Goal: Task Accomplishment & Management: Manage account settings

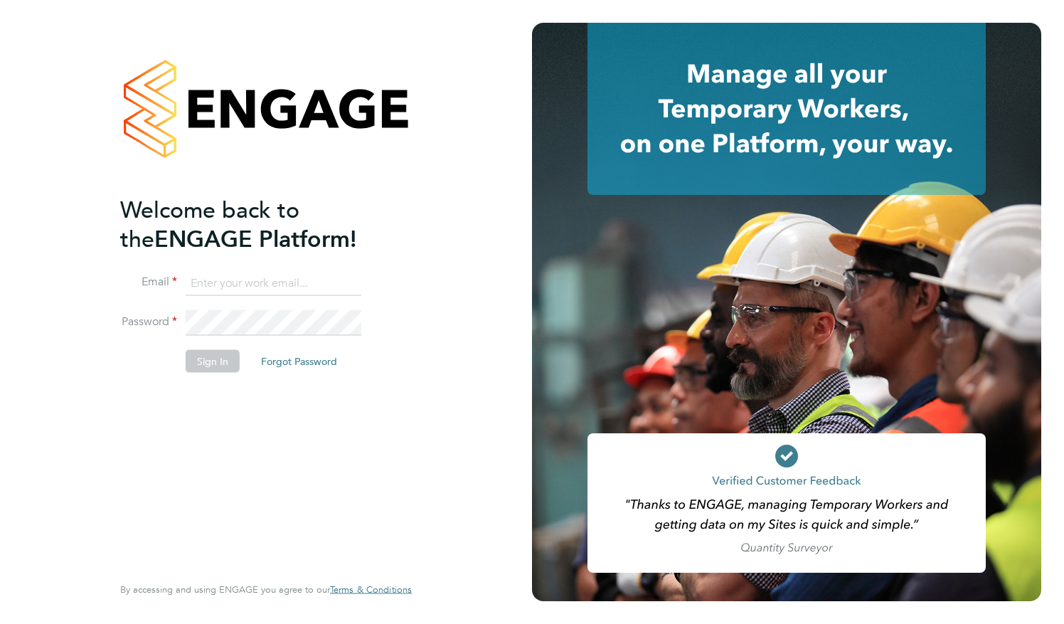
type input "[PERSON_NAME][EMAIL_ADDRESS][PERSON_NAME][DOMAIN_NAME]"
click at [196, 360] on button "Sign In" at bounding box center [213, 360] width 54 height 23
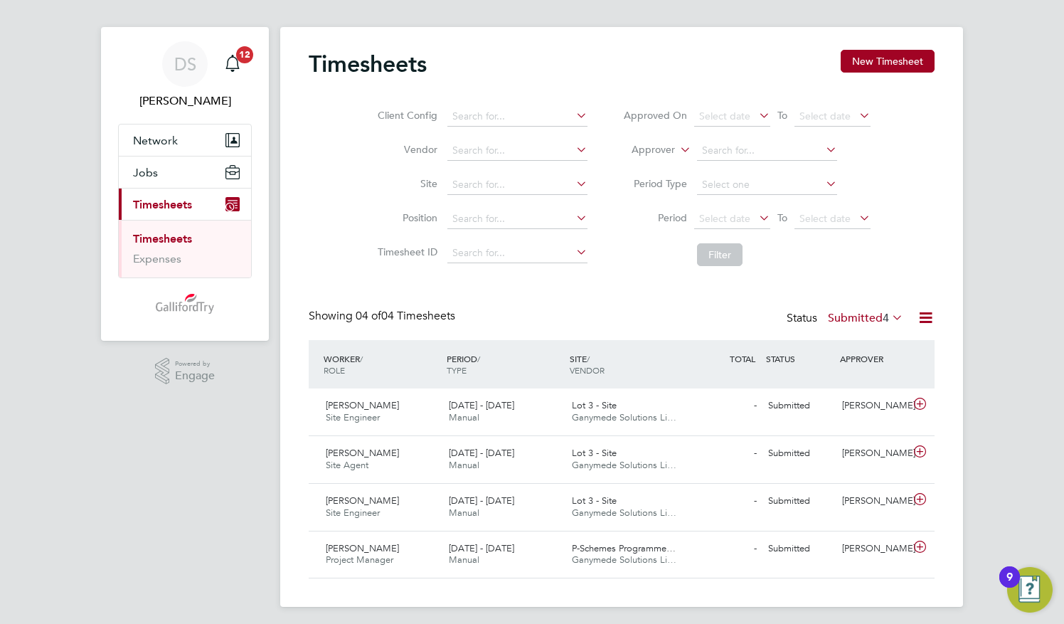
scroll to position [17, 0]
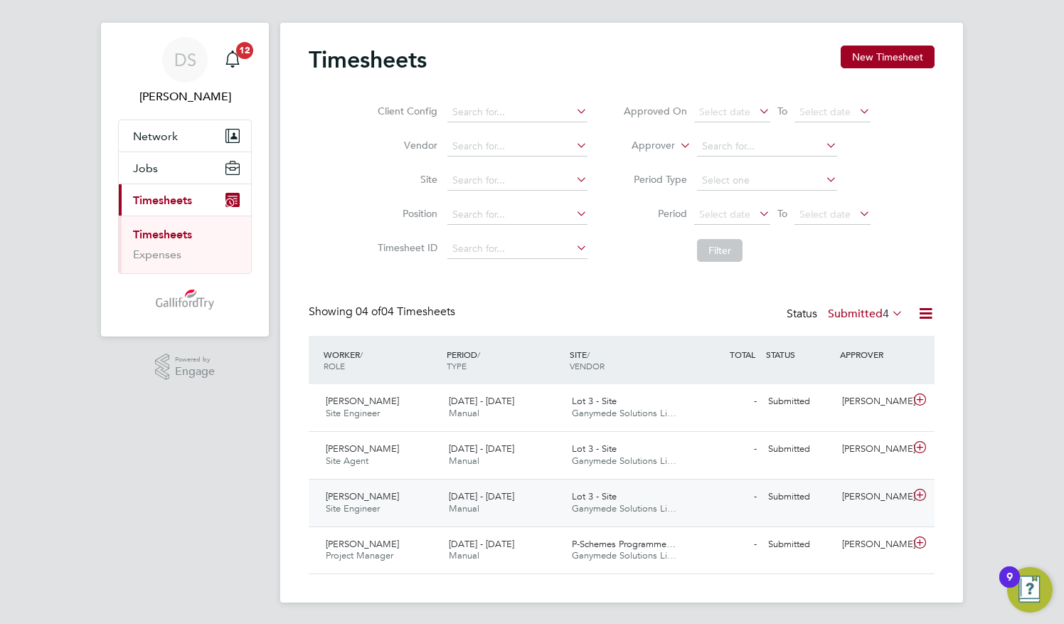
click at [381, 500] on span "Darren Coyne" at bounding box center [362, 496] width 73 height 12
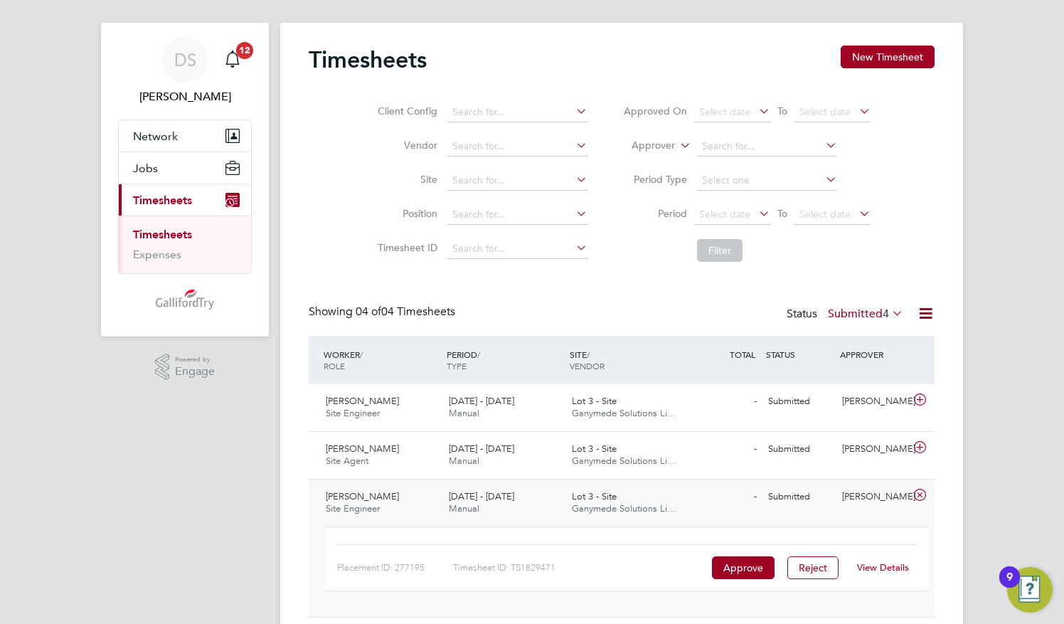
click at [872, 564] on link "View Details" at bounding box center [883, 567] width 52 height 12
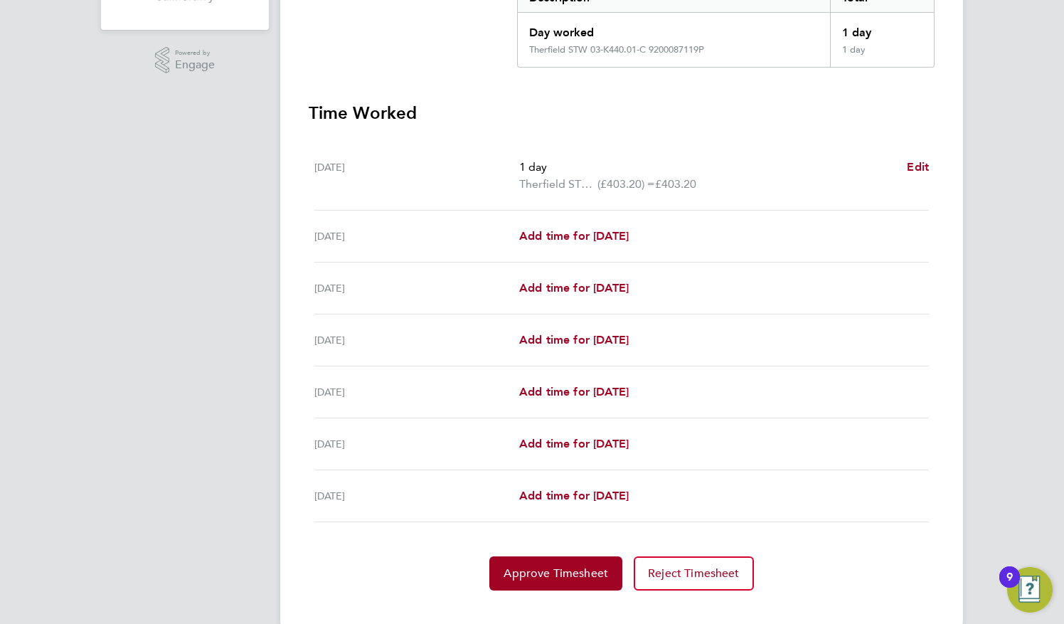
scroll to position [344, 0]
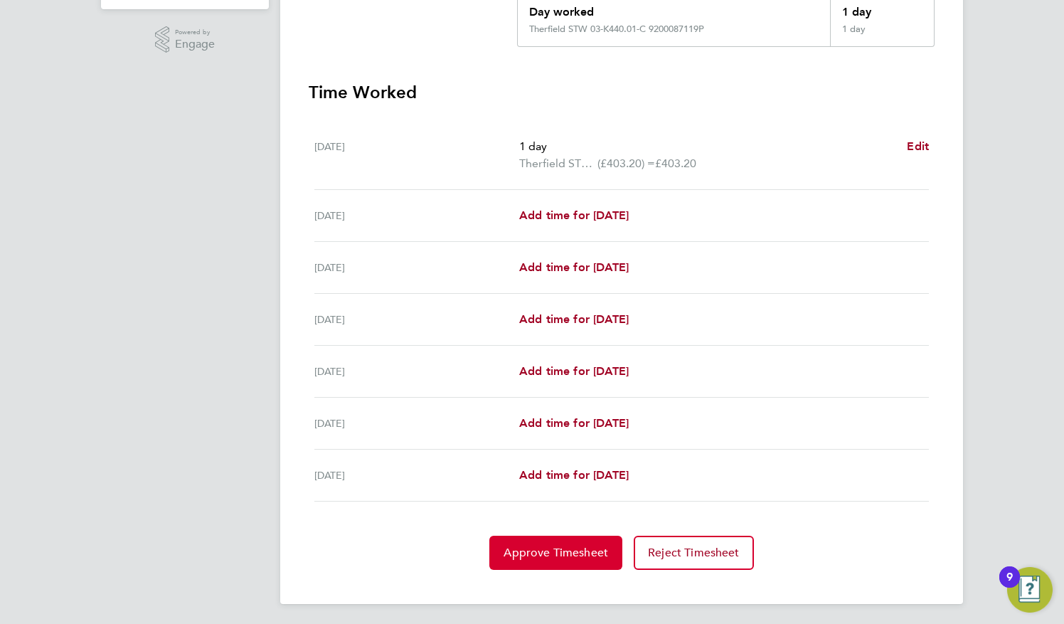
click at [585, 553] on span "Approve Timesheet" at bounding box center [556, 553] width 105 height 14
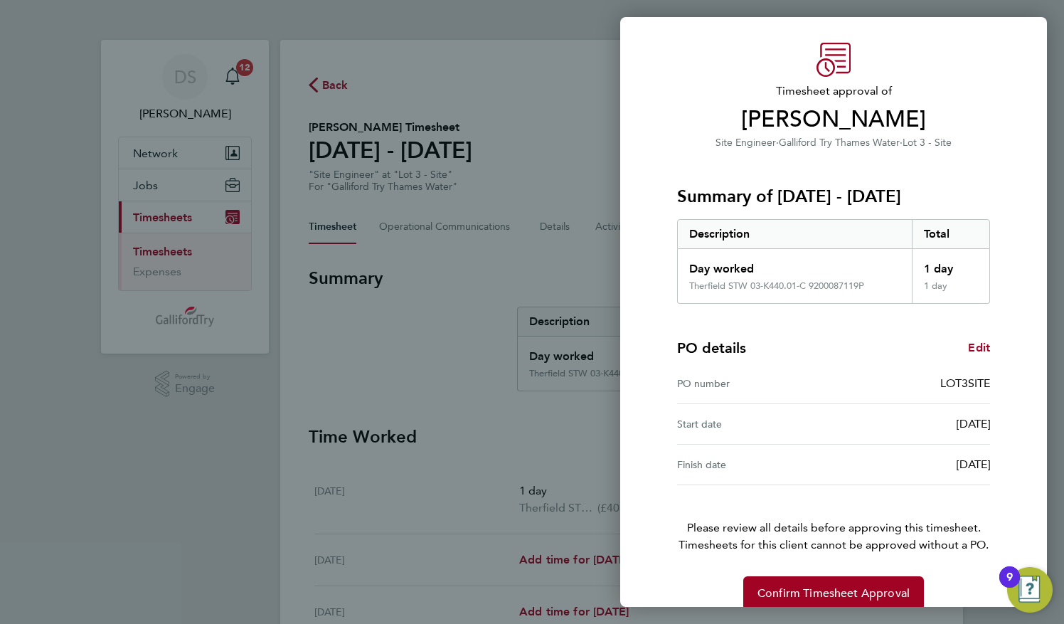
scroll to position [55, 0]
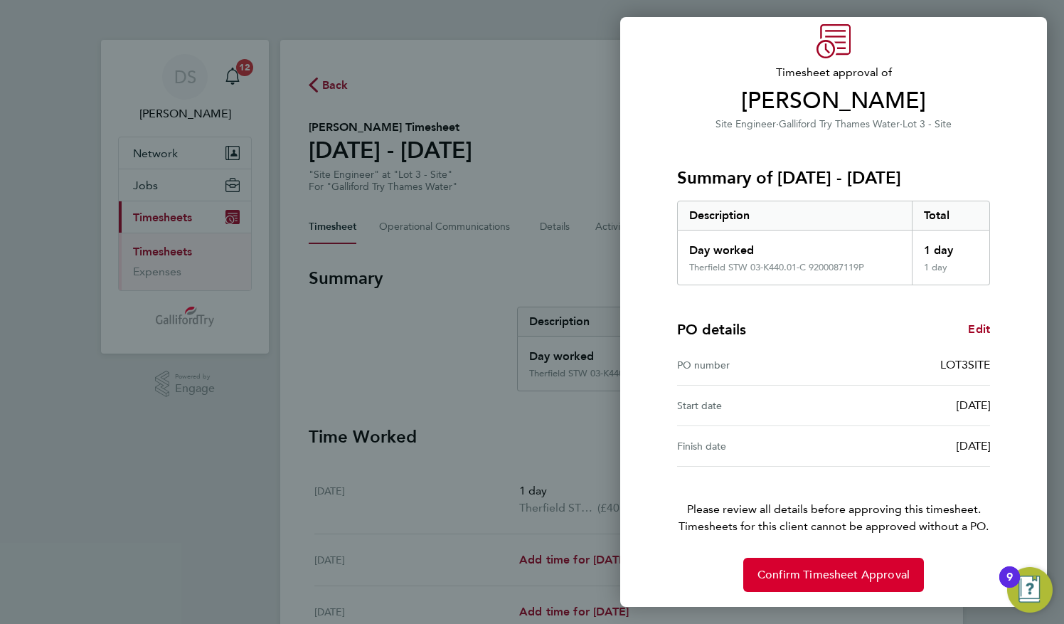
click at [820, 571] on span "Confirm Timesheet Approval" at bounding box center [834, 575] width 152 height 14
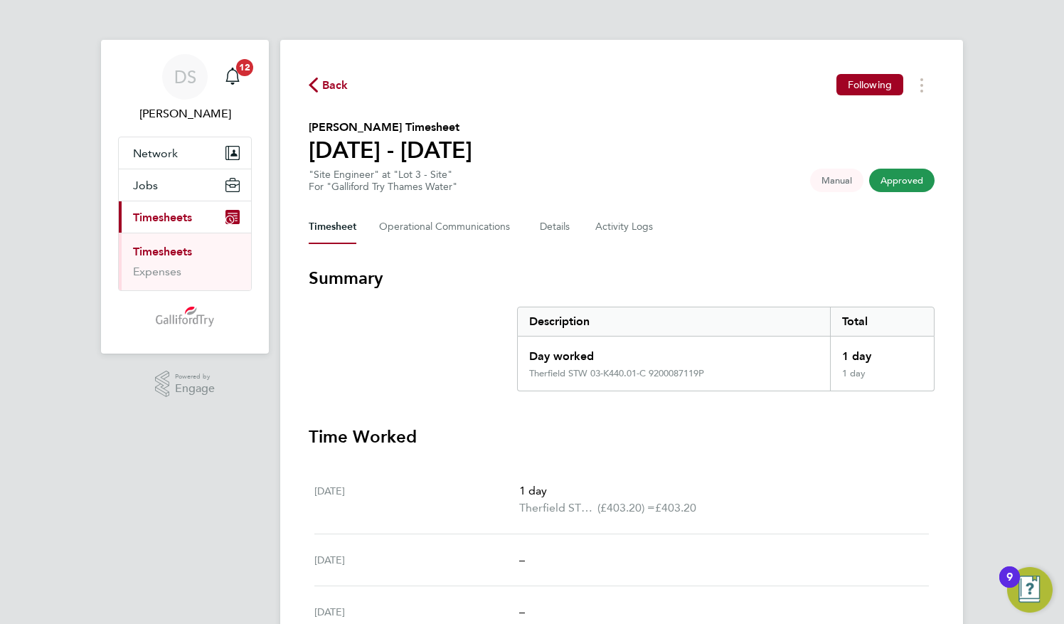
click at [317, 83] on icon "button" at bounding box center [313, 85] width 9 height 15
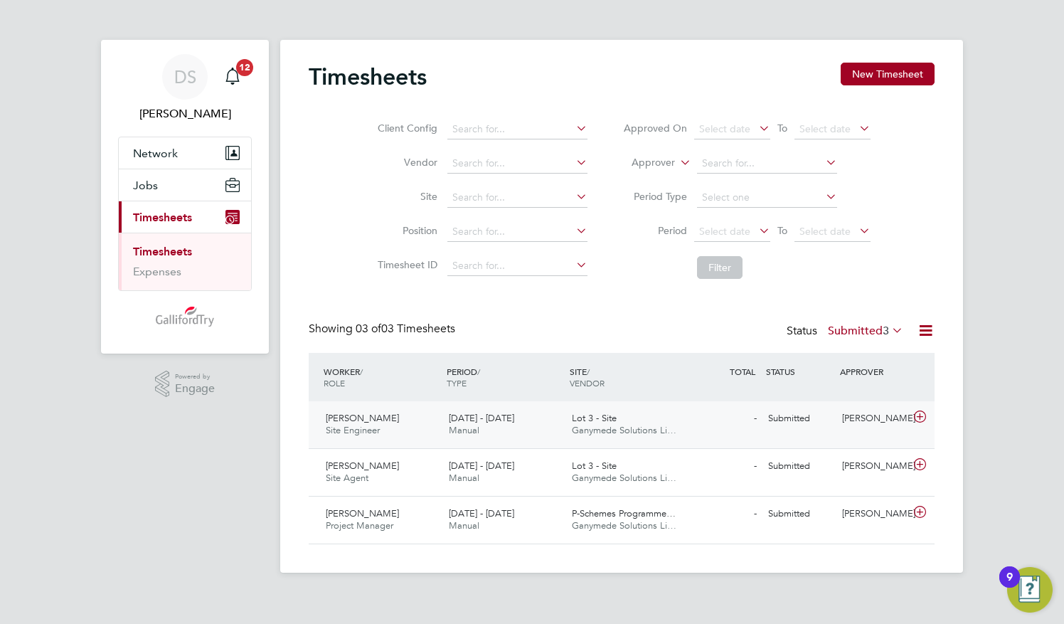
click at [377, 430] on span "Site Engineer" at bounding box center [353, 430] width 54 height 12
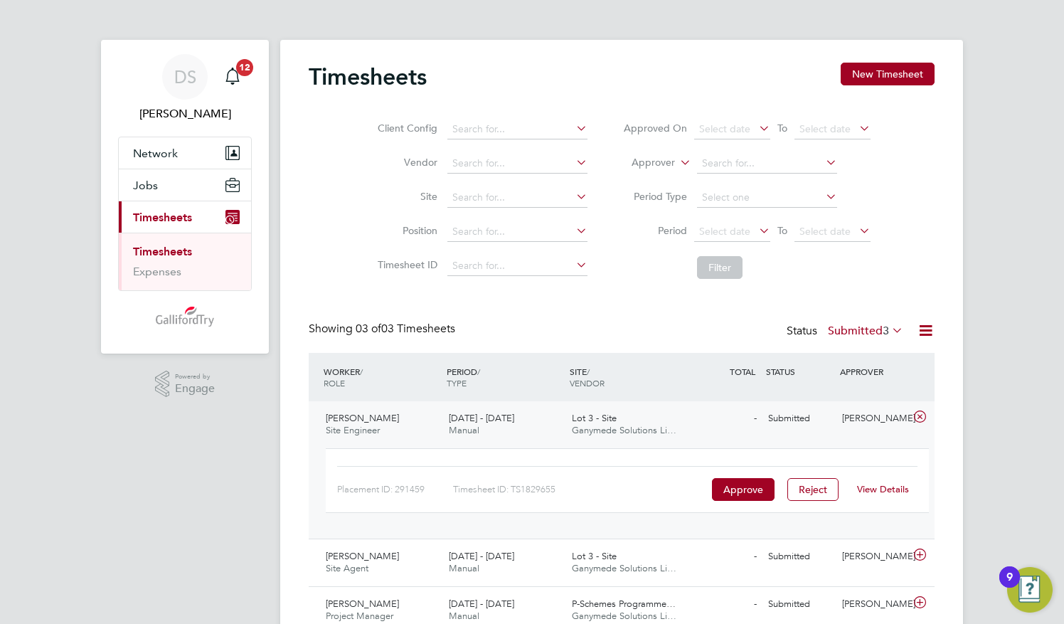
click at [887, 486] on link "View Details" at bounding box center [883, 489] width 52 height 12
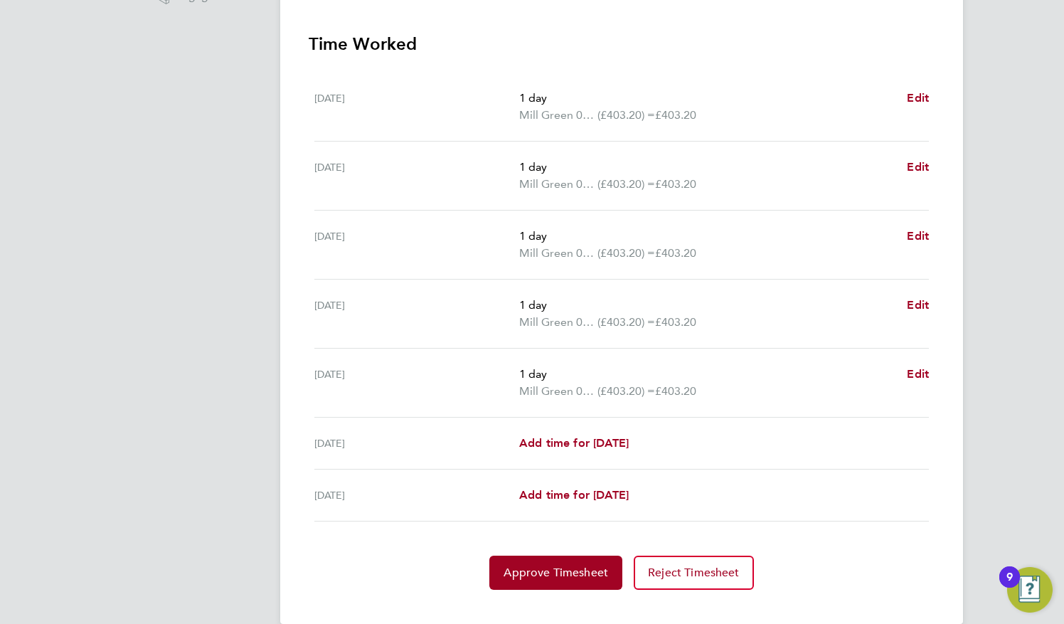
scroll to position [413, 0]
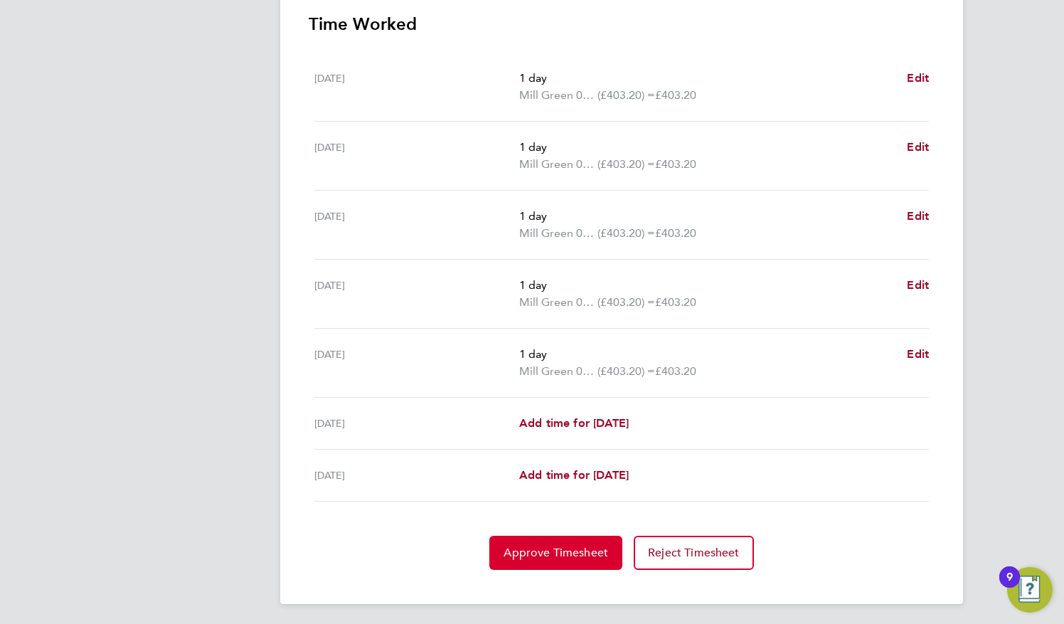
click at [540, 546] on span "Approve Timesheet" at bounding box center [556, 553] width 105 height 14
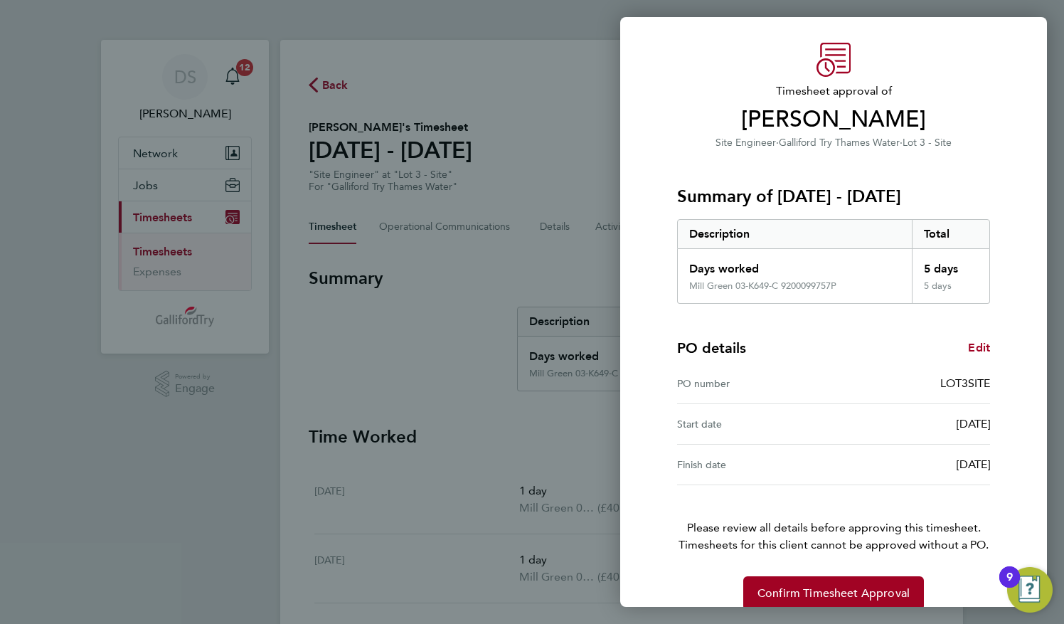
scroll to position [55, 0]
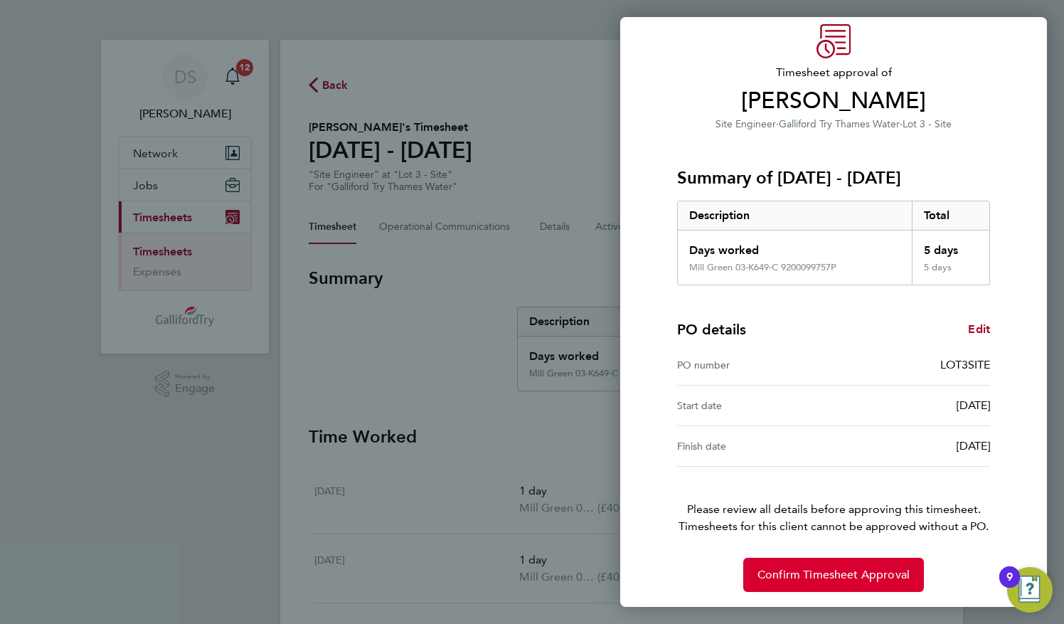
click at [785, 571] on span "Confirm Timesheet Approval" at bounding box center [834, 575] width 152 height 14
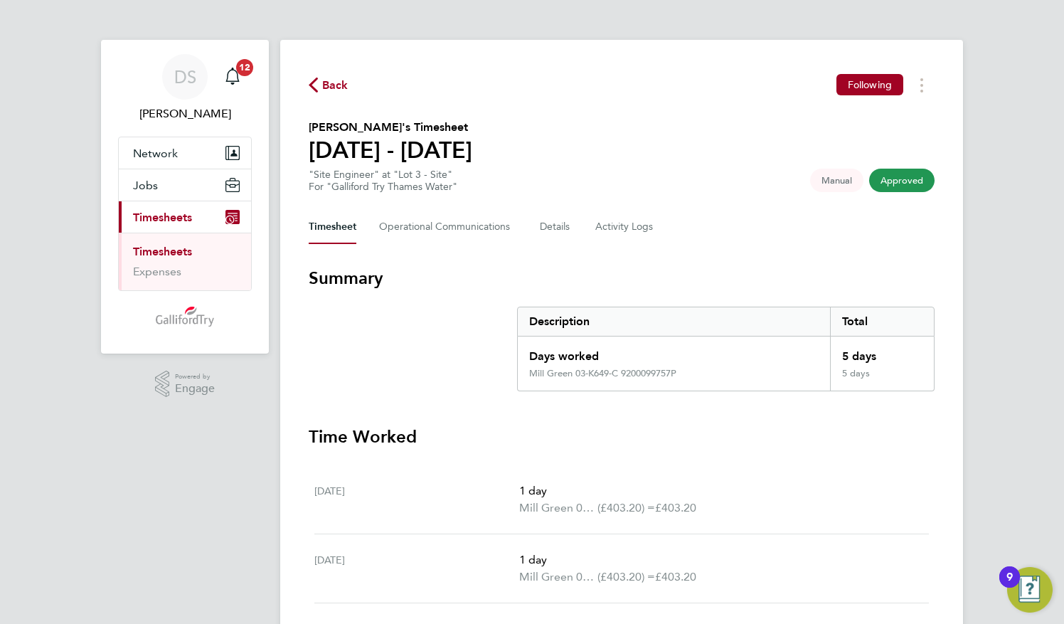
click at [337, 88] on span "Back" at bounding box center [335, 85] width 26 height 17
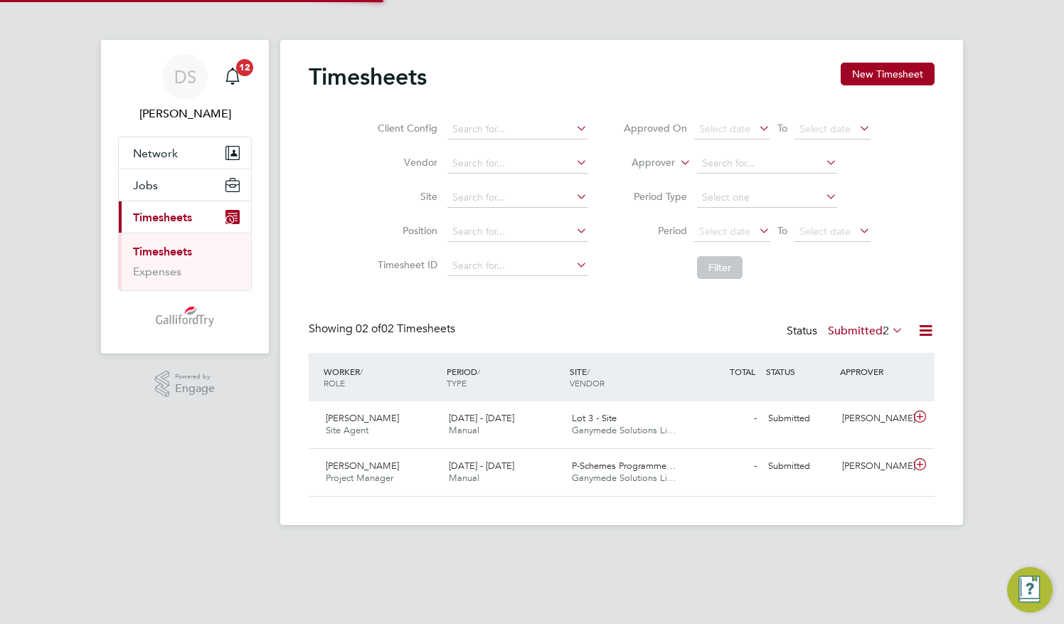
scroll to position [36, 123]
click at [374, 418] on span "Marius Ambrozaitis" at bounding box center [362, 418] width 73 height 12
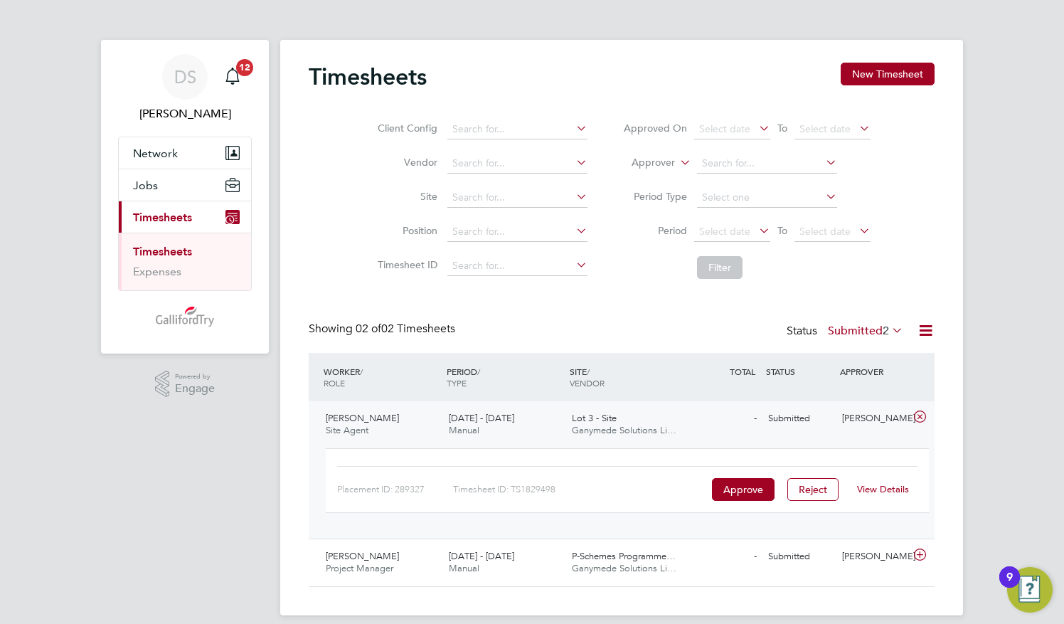
click at [877, 491] on link "View Details" at bounding box center [883, 489] width 52 height 12
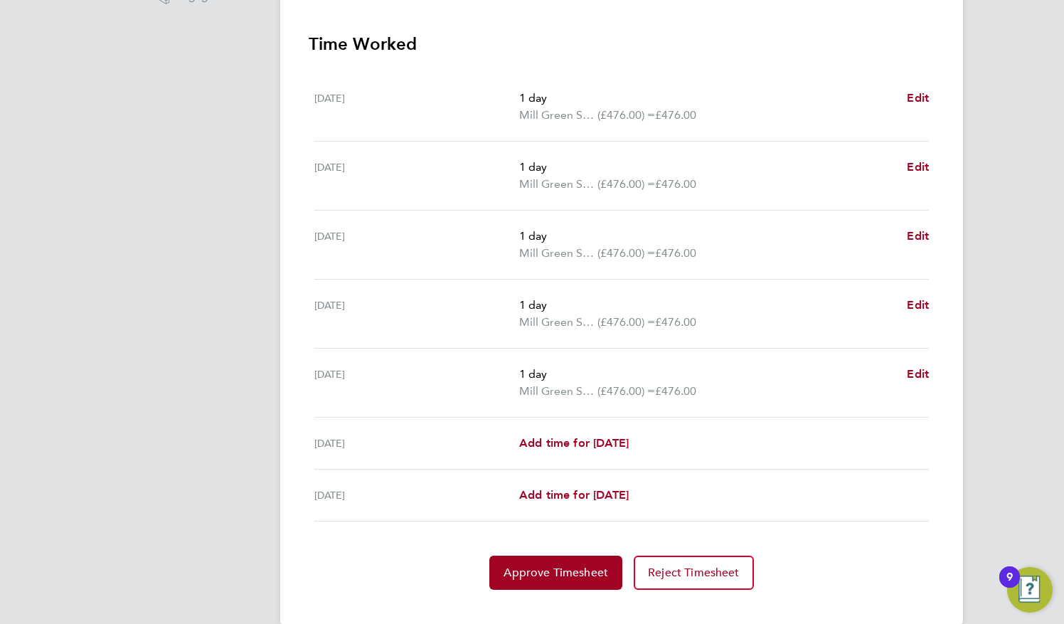
scroll to position [413, 0]
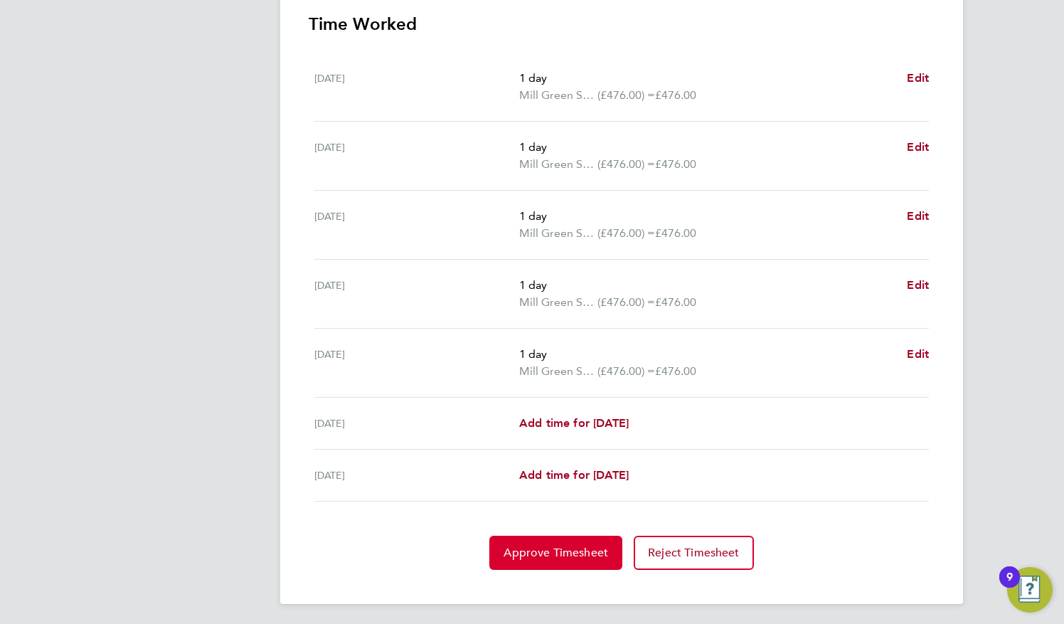
click at [578, 550] on span "Approve Timesheet" at bounding box center [556, 553] width 105 height 14
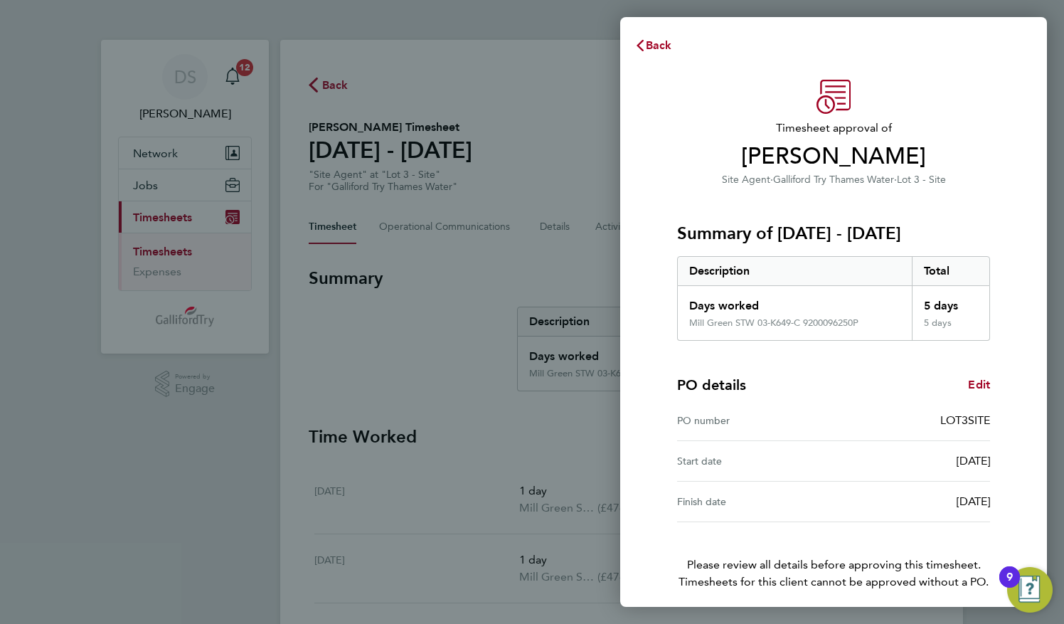
scroll to position [55, 0]
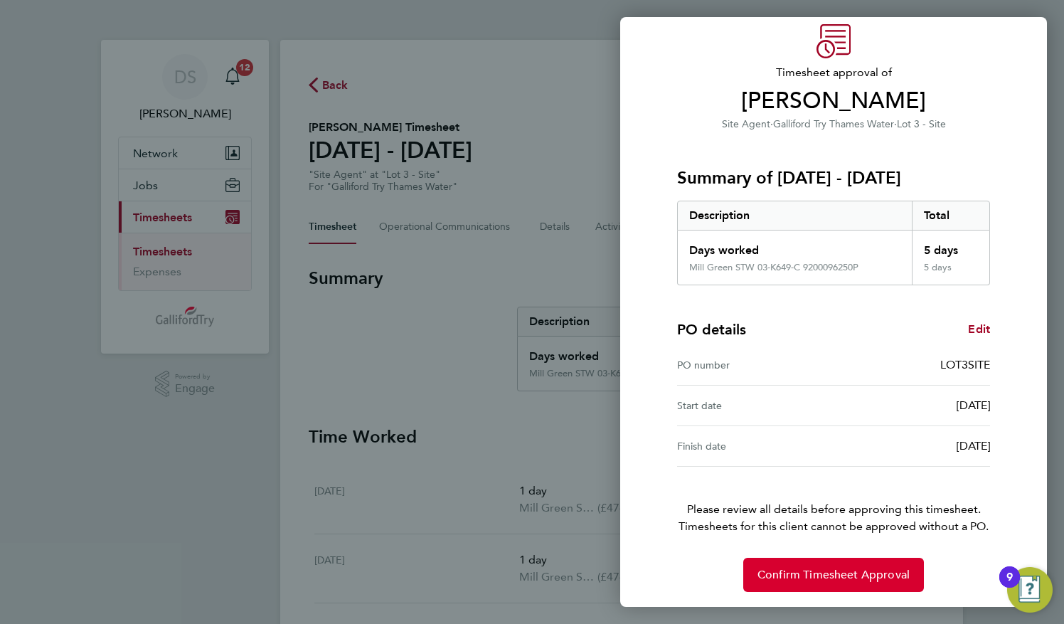
click at [840, 573] on span "Confirm Timesheet Approval" at bounding box center [834, 575] width 152 height 14
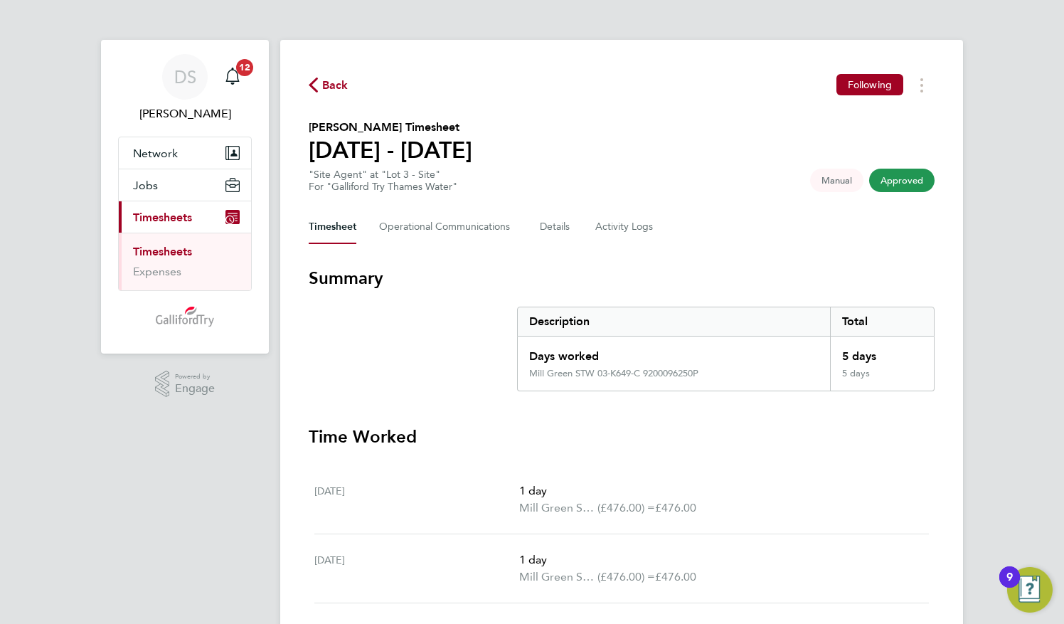
click at [333, 84] on span "Back" at bounding box center [335, 85] width 26 height 17
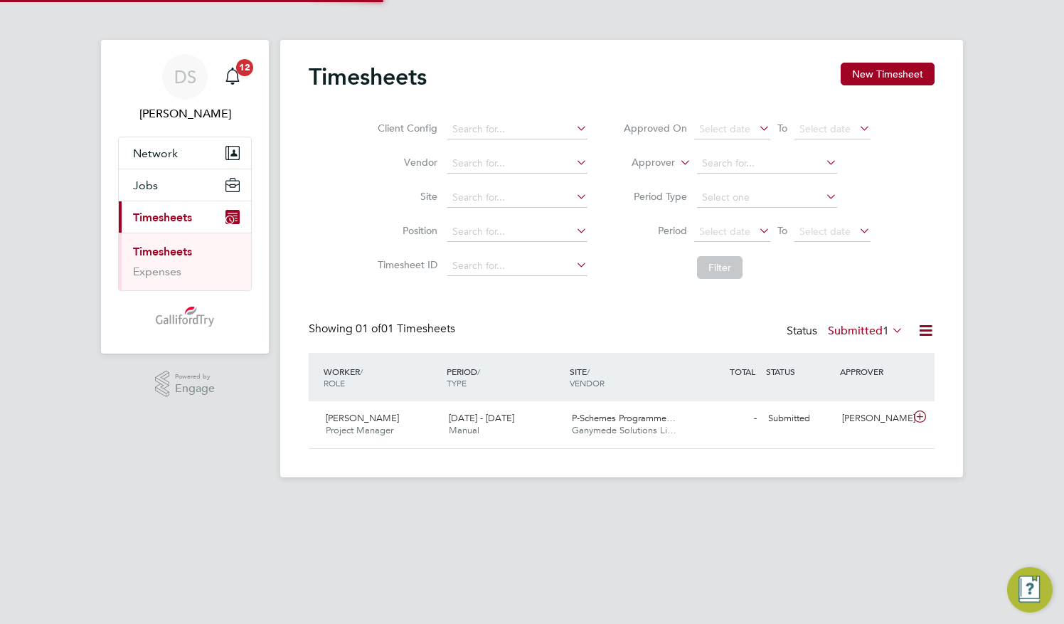
scroll to position [36, 123]
click at [366, 423] on span "[PERSON_NAME]" at bounding box center [362, 418] width 73 height 12
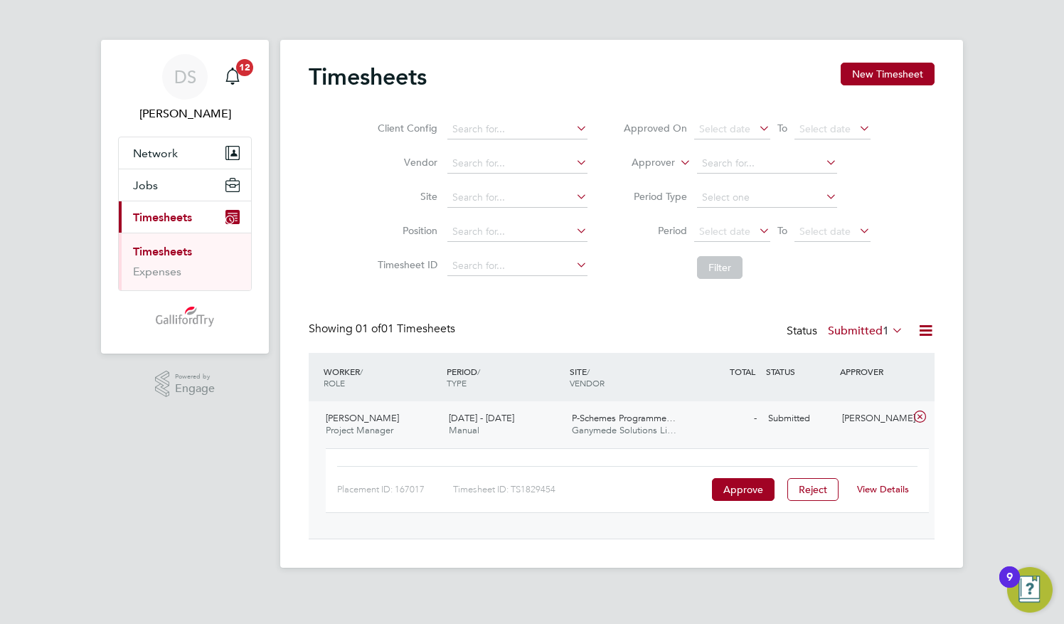
click at [886, 485] on link "View Details" at bounding box center [883, 489] width 52 height 12
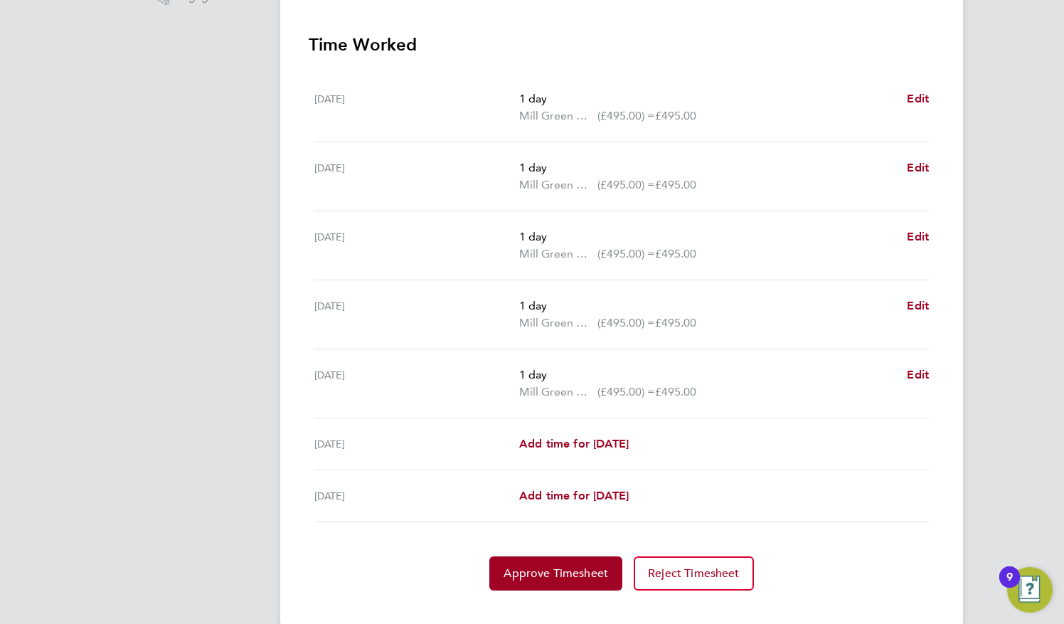
scroll to position [413, 0]
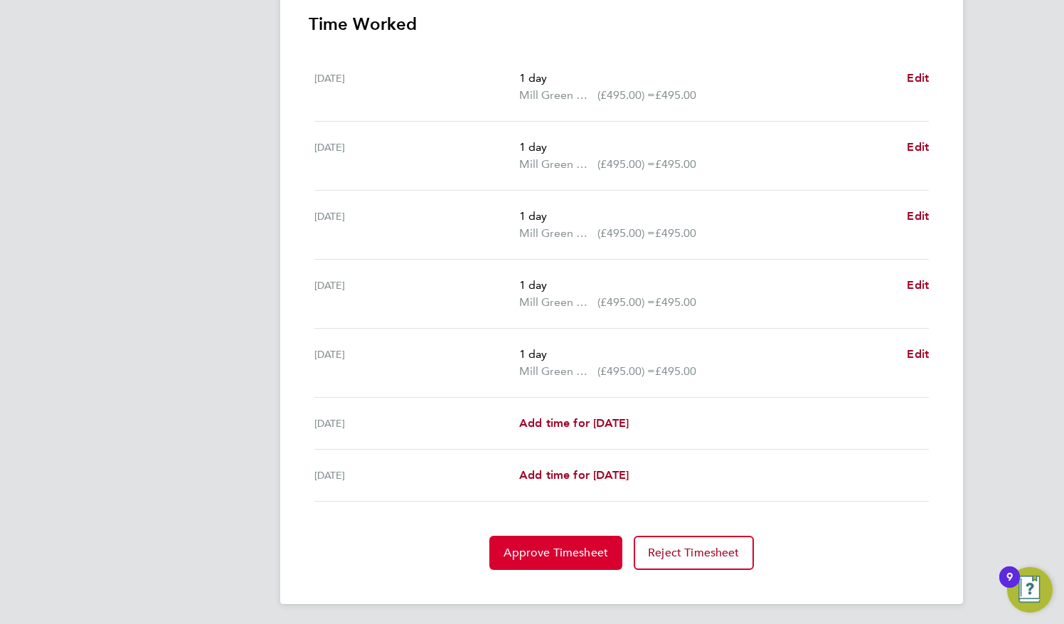
click at [577, 546] on span "Approve Timesheet" at bounding box center [556, 553] width 105 height 14
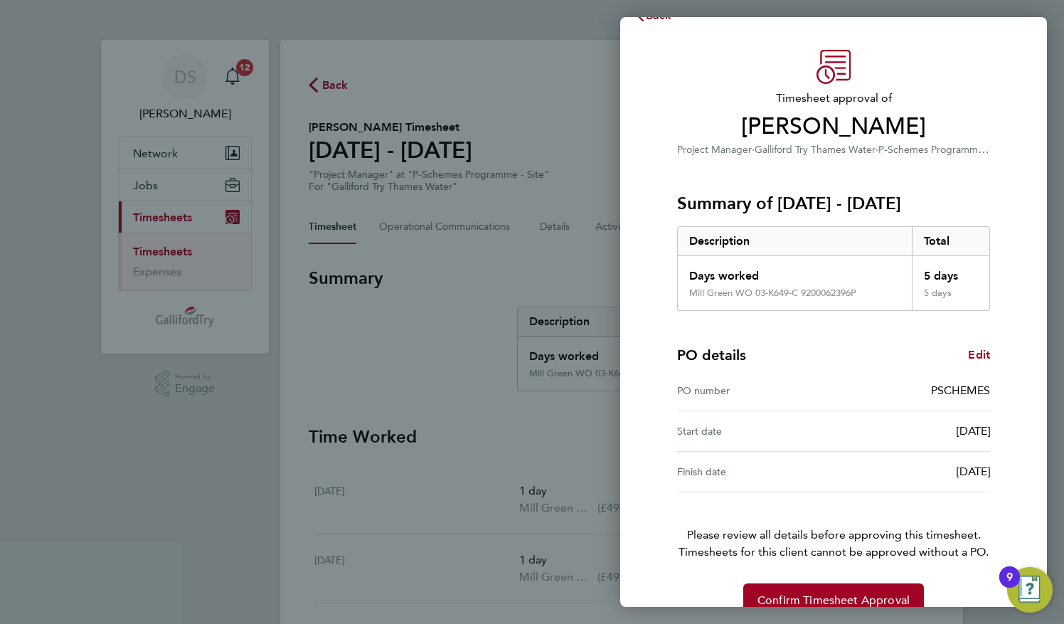
scroll to position [55, 0]
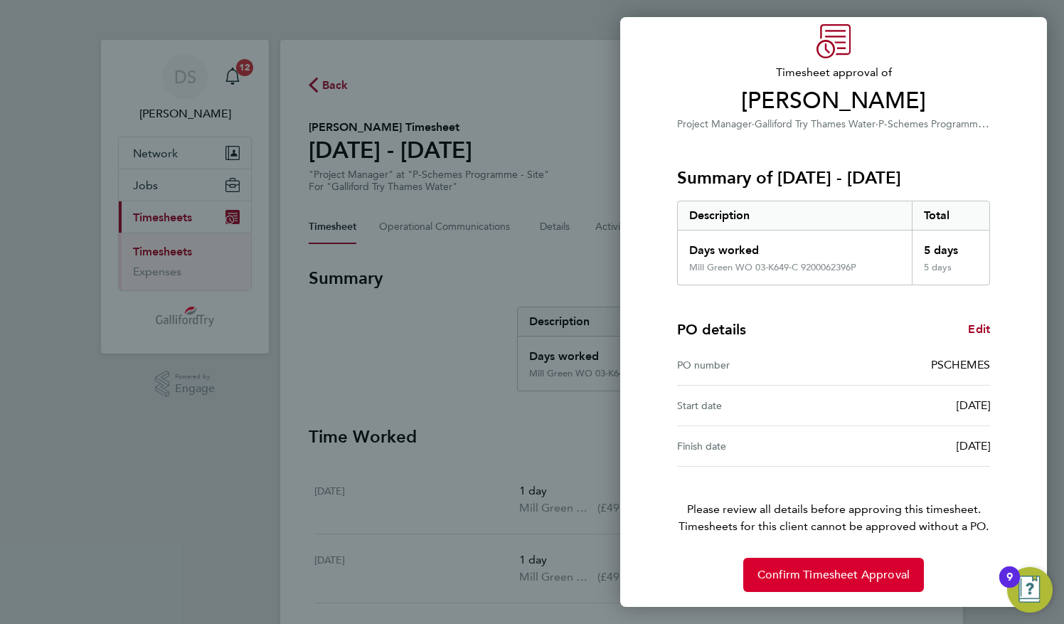
click at [821, 572] on span "Confirm Timesheet Approval" at bounding box center [834, 575] width 152 height 14
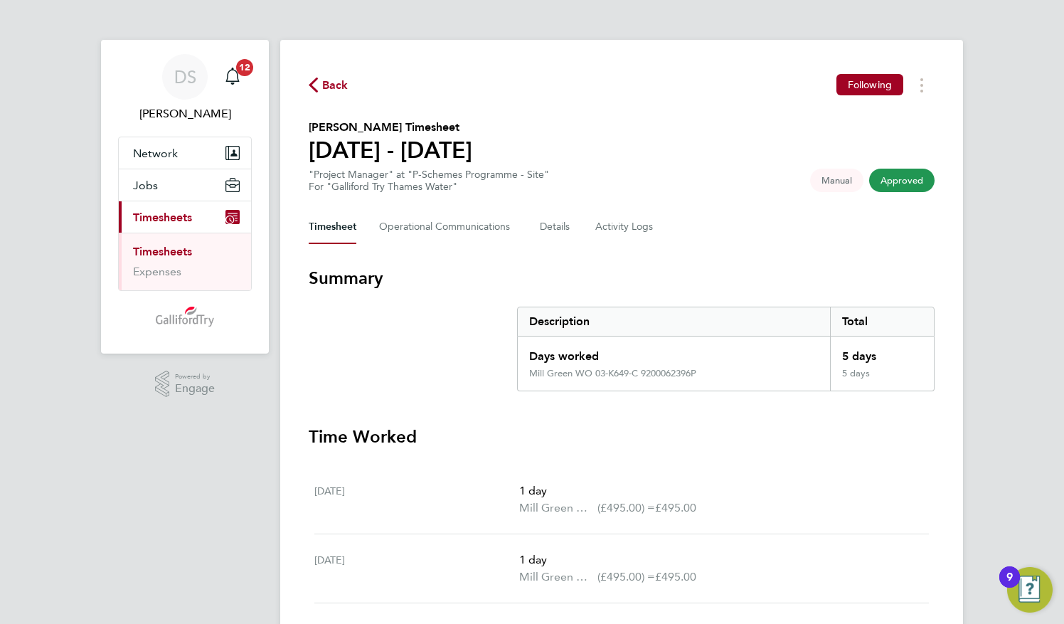
click at [320, 86] on span "Back" at bounding box center [329, 85] width 40 height 14
